Goal: Check status

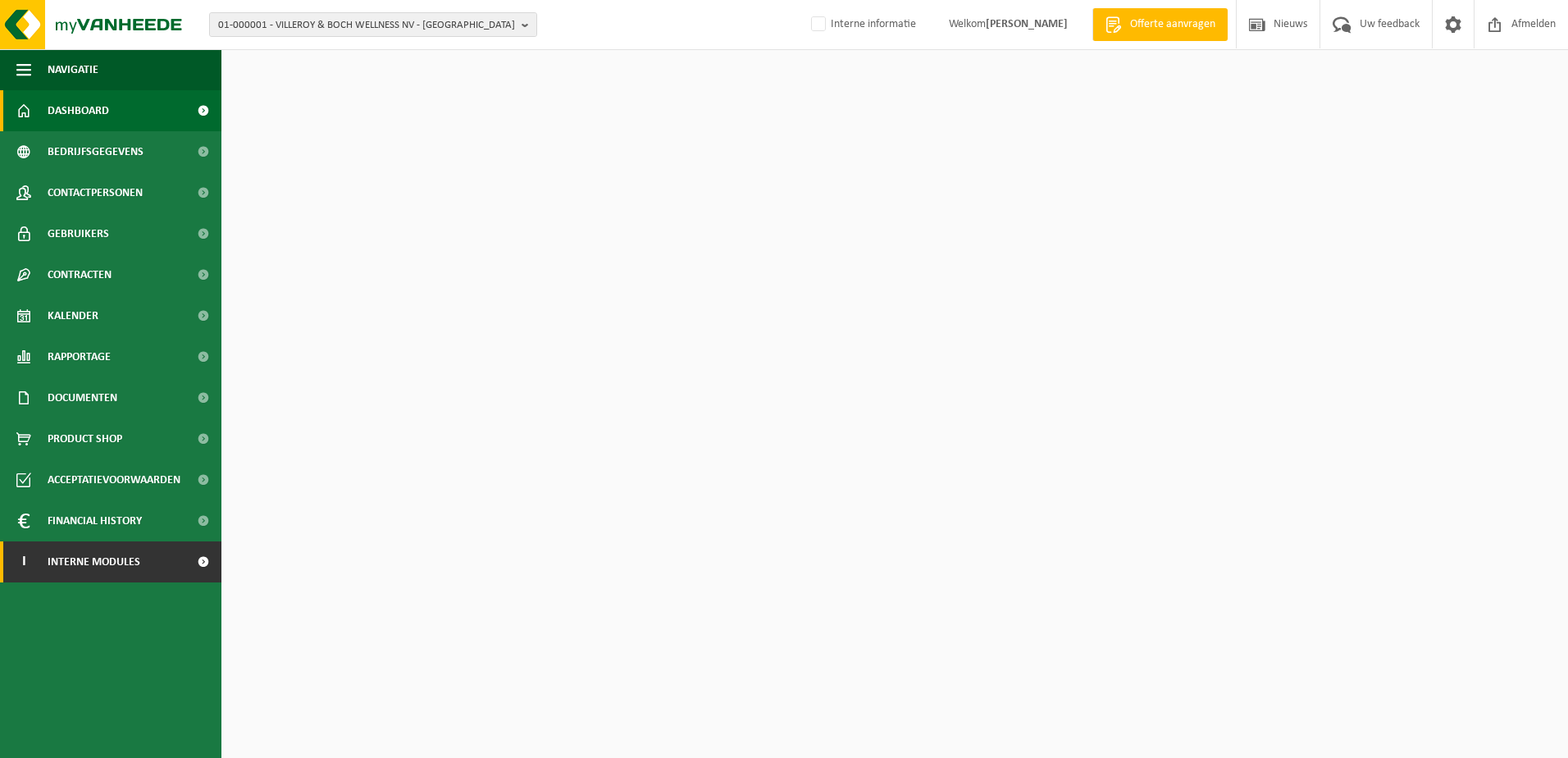
click at [98, 559] on span "Interne modules" at bounding box center [94, 562] width 93 height 41
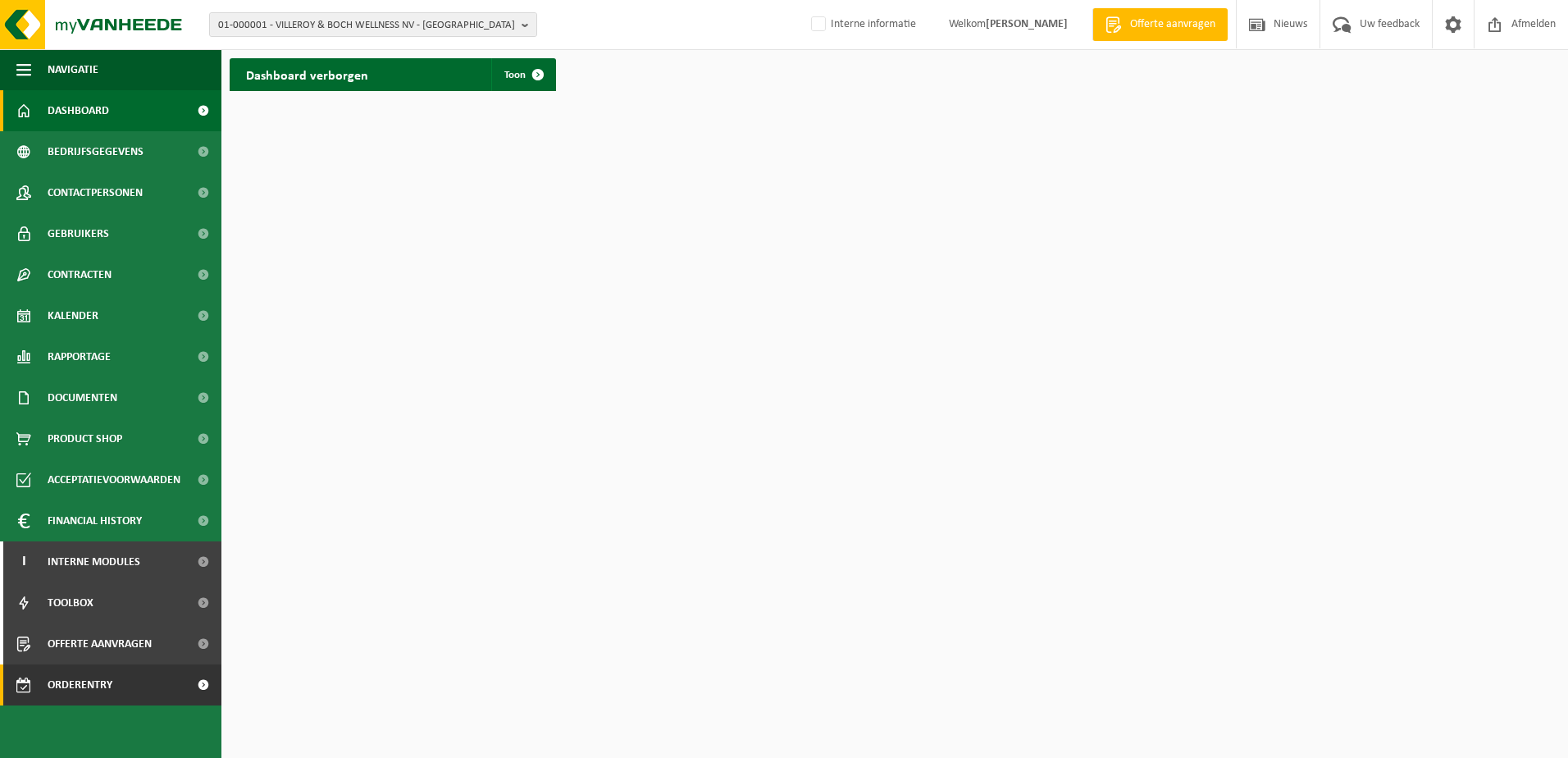
click at [86, 684] on span "Orderentry Goedkeuring" at bounding box center [116, 685] width 138 height 41
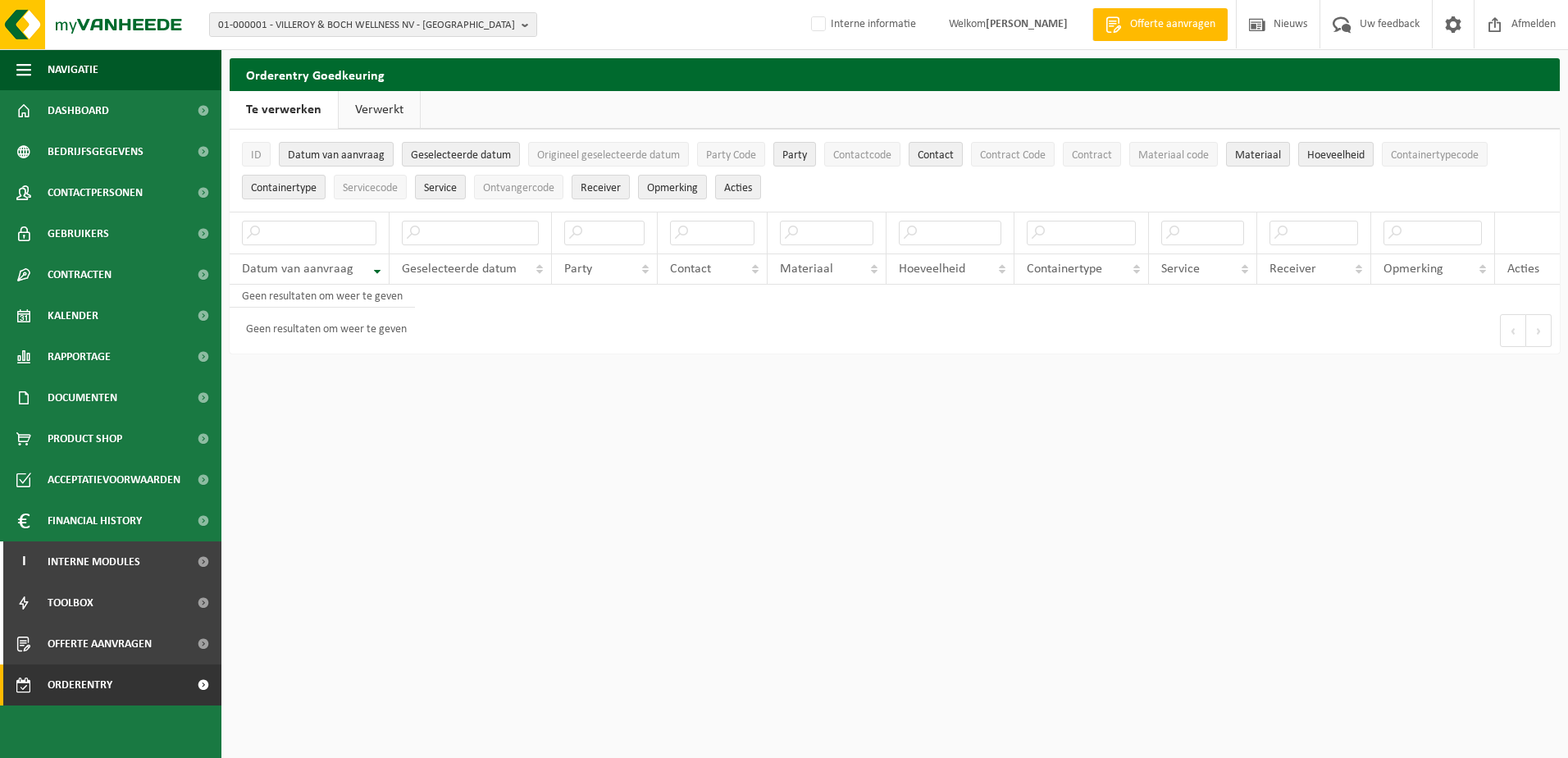
drag, startPoint x: 381, startPoint y: 112, endPoint x: 395, endPoint y: 120, distance: 16.1
click at [382, 112] on link "Verwerkt" at bounding box center [379, 109] width 81 height 37
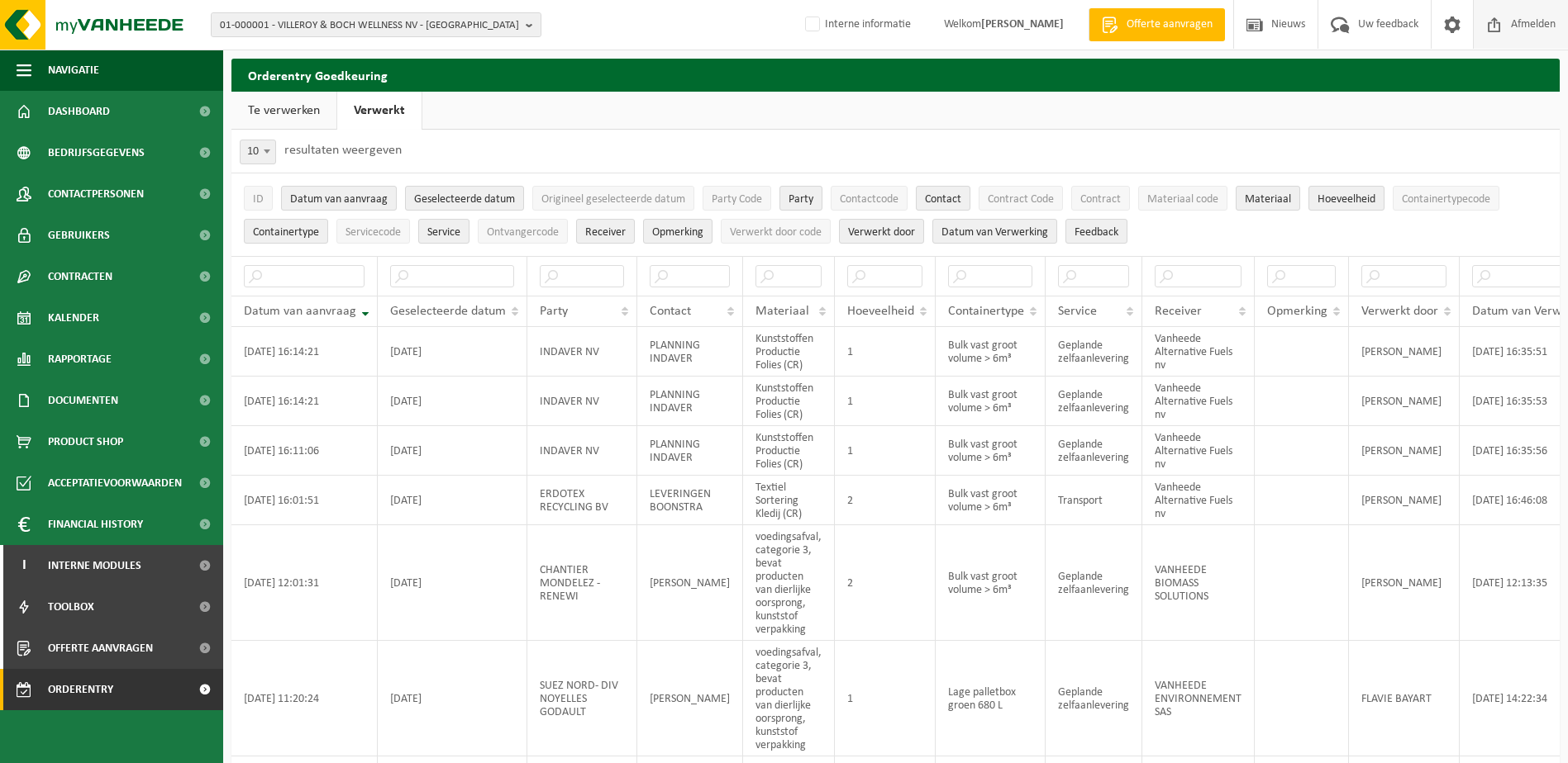
click at [1524, 19] on span "Afmelden" at bounding box center [1533, 24] width 53 height 49
